Goal: Information Seeking & Learning: Learn about a topic

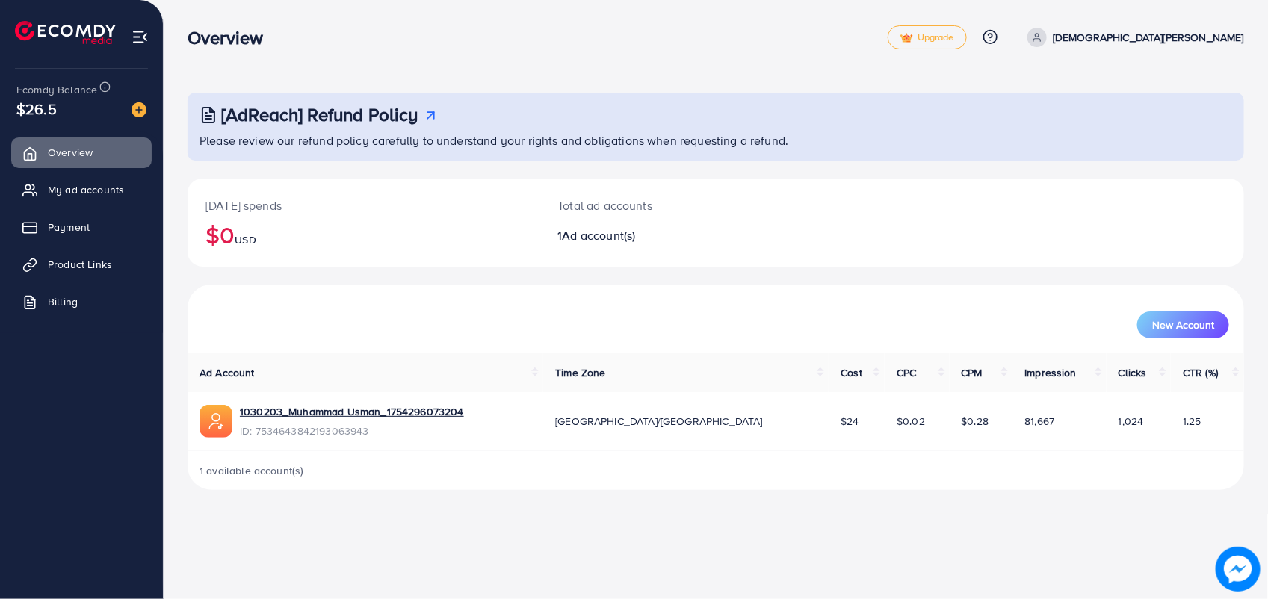
drag, startPoint x: 0, startPoint y: 0, endPoint x: 822, endPoint y: 419, distance: 922.6
click at [105, 267] on span "Product Links" at bounding box center [80, 264] width 64 height 15
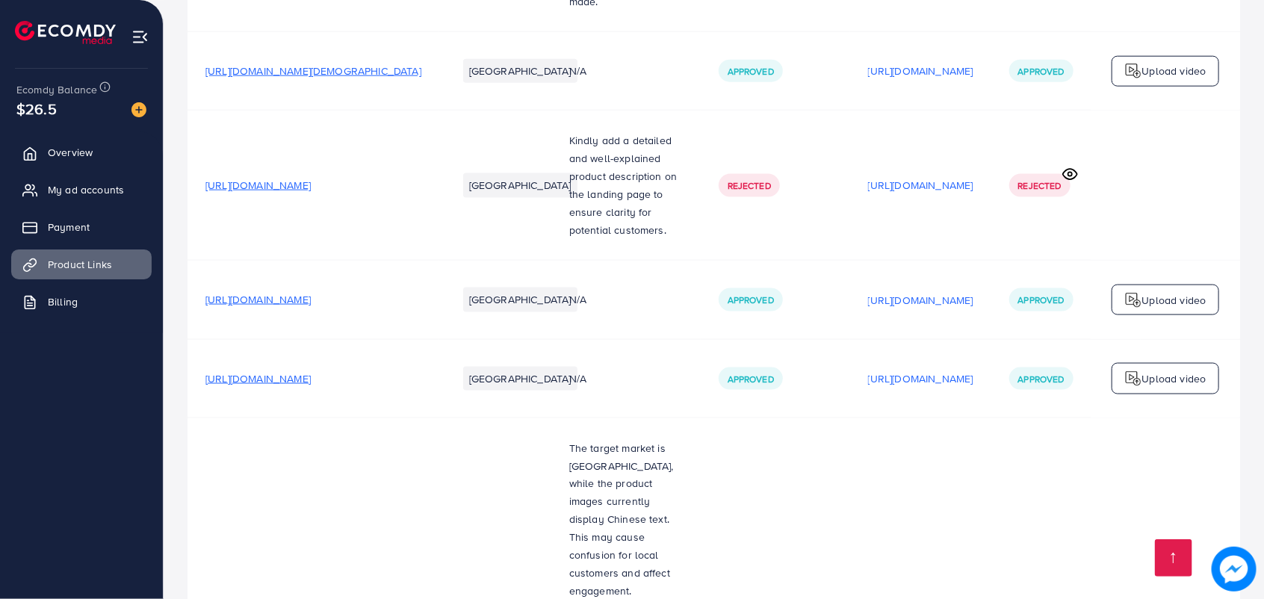
scroll to position [4379, 0]
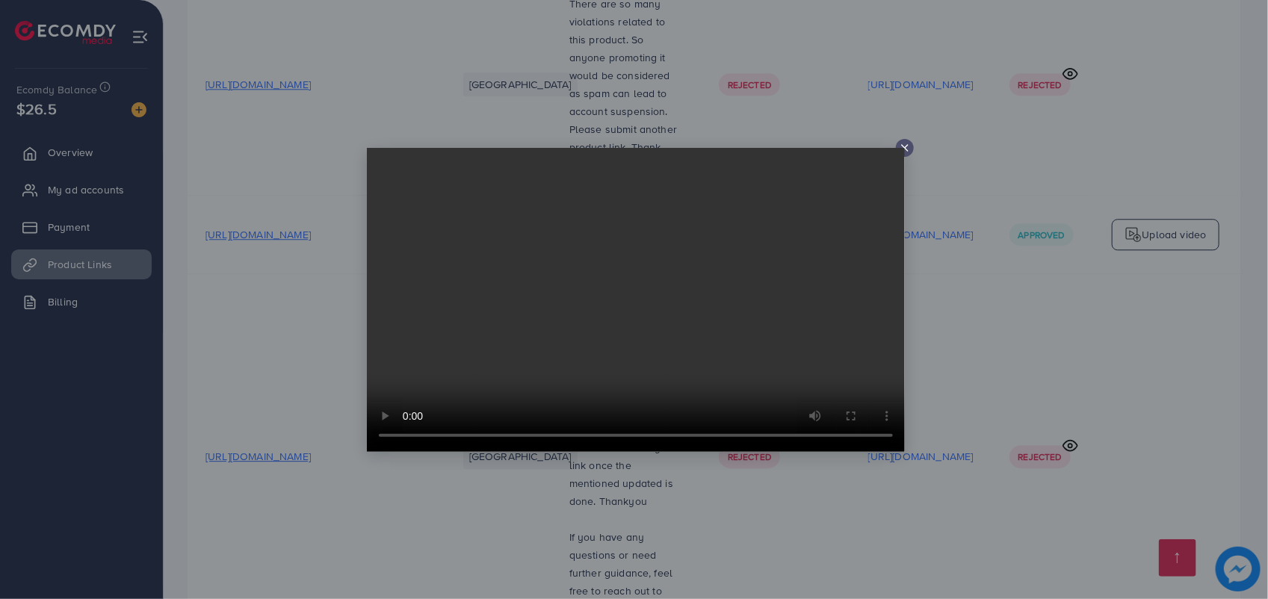
click at [898, 152] on video at bounding box center [636, 300] width 538 height 304
click at [906, 151] on icon at bounding box center [905, 148] width 12 height 12
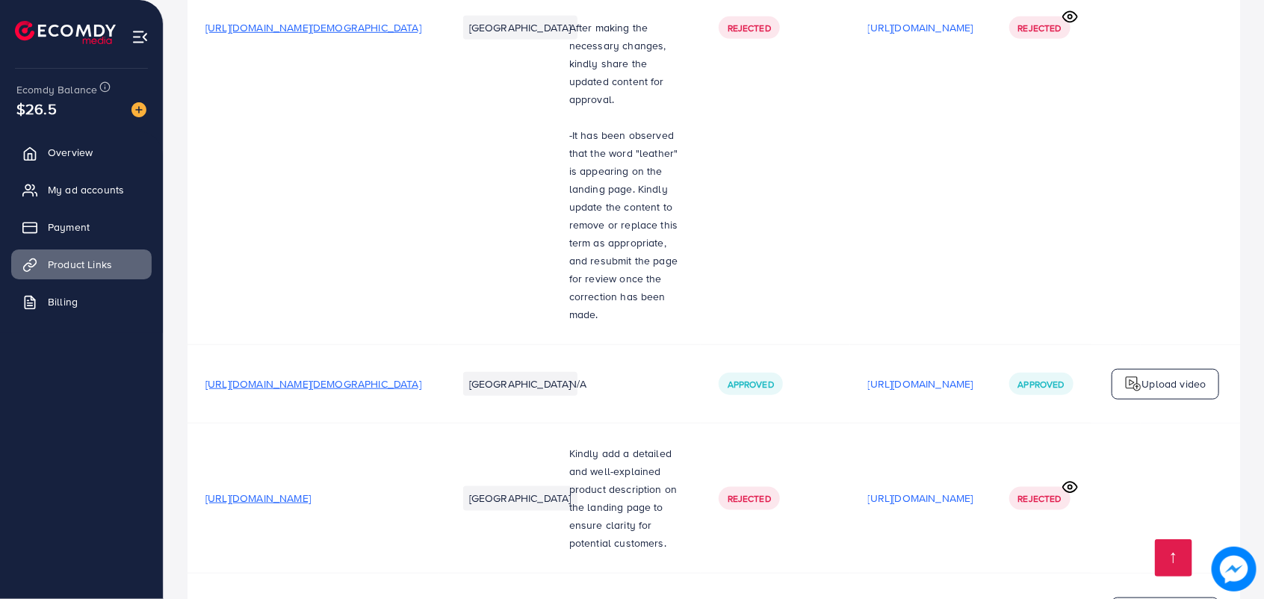
scroll to position [3134, 0]
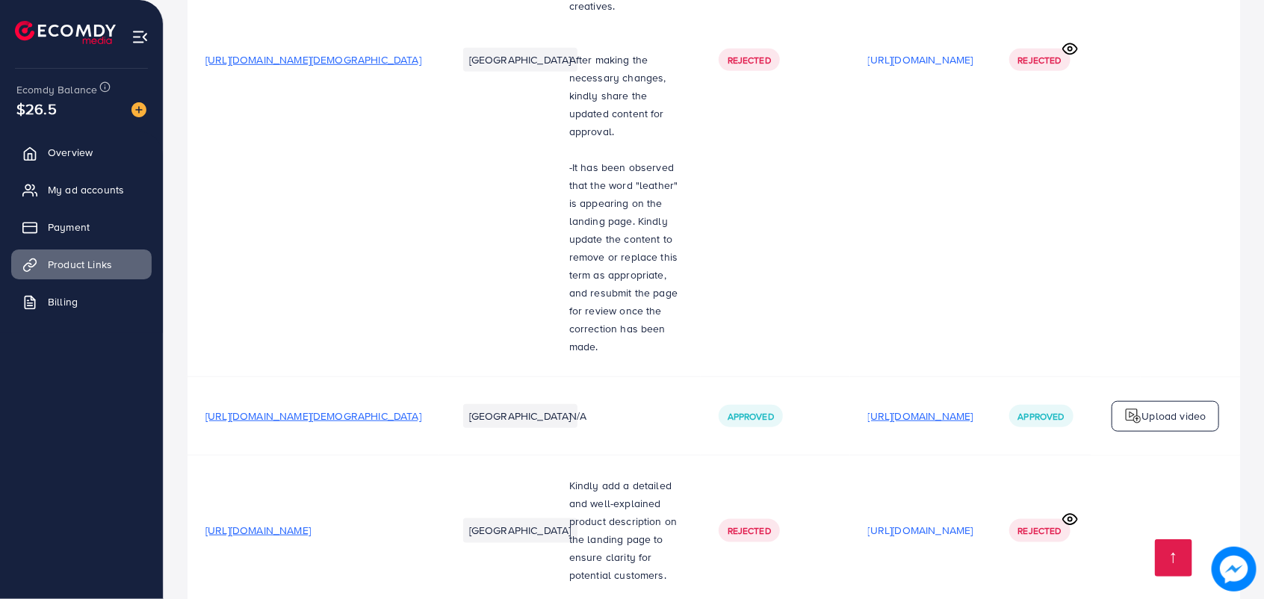
click at [920, 407] on p "[URL][DOMAIN_NAME]" at bounding box center [920, 416] width 105 height 18
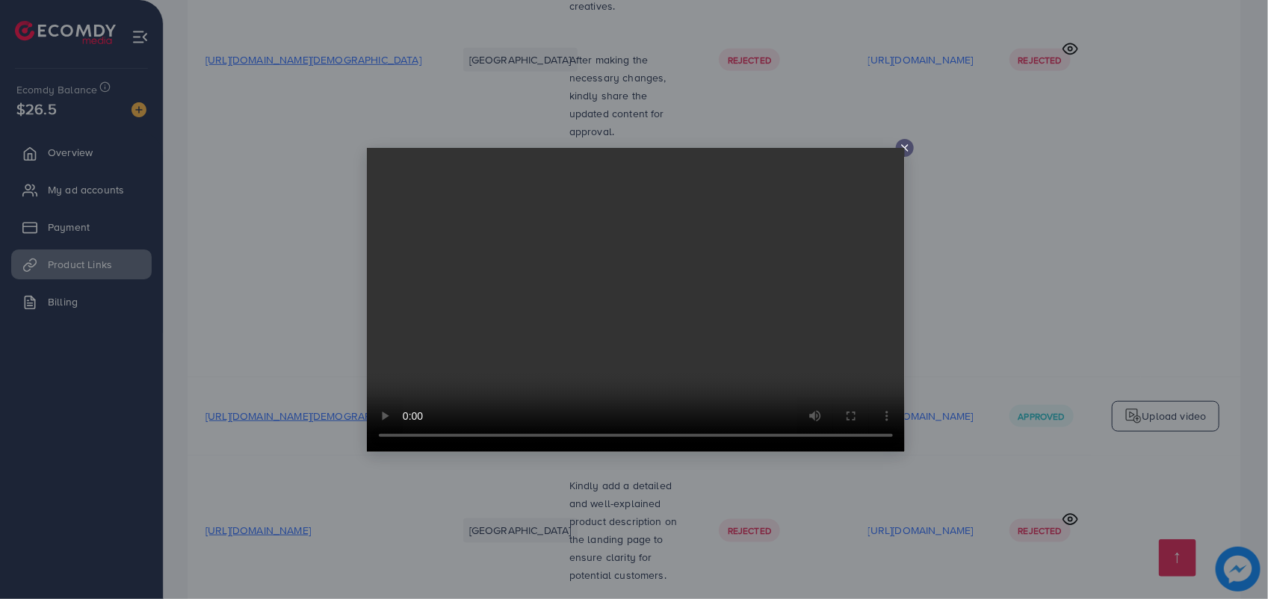
click at [899, 149] on video at bounding box center [636, 300] width 538 height 304
click at [906, 152] on icon at bounding box center [905, 148] width 12 height 12
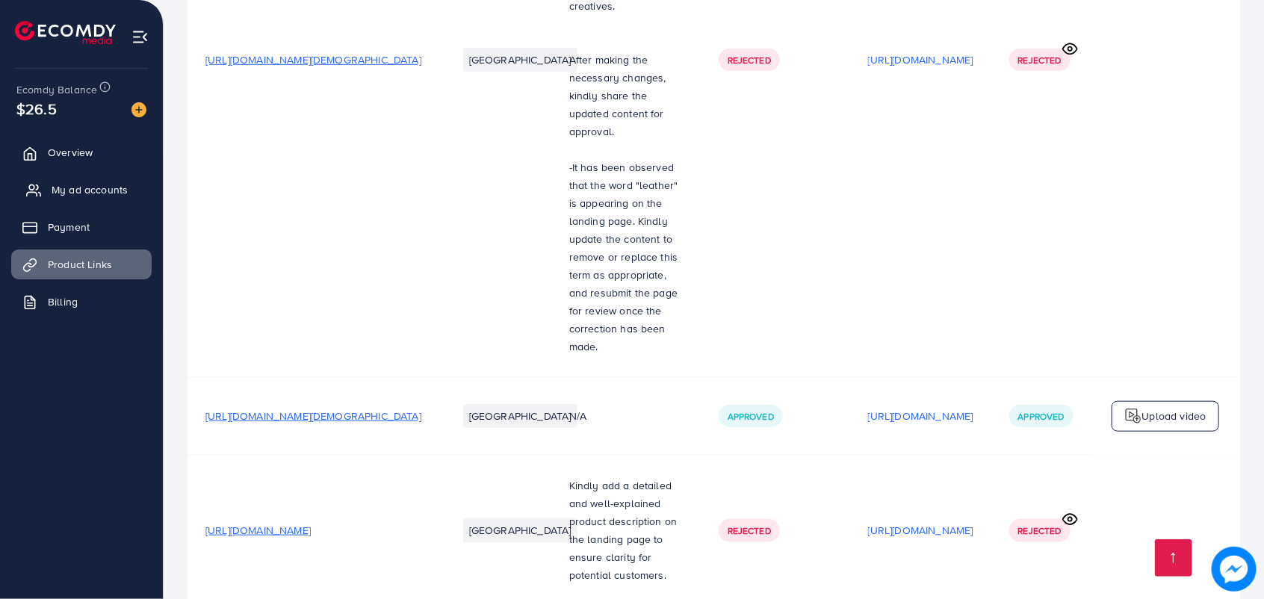
drag, startPoint x: 87, startPoint y: 184, endPoint x: 116, endPoint y: 204, distance: 34.8
click at [87, 184] on span "My ad accounts" at bounding box center [90, 189] width 76 height 15
